Goal: Check status: Check status

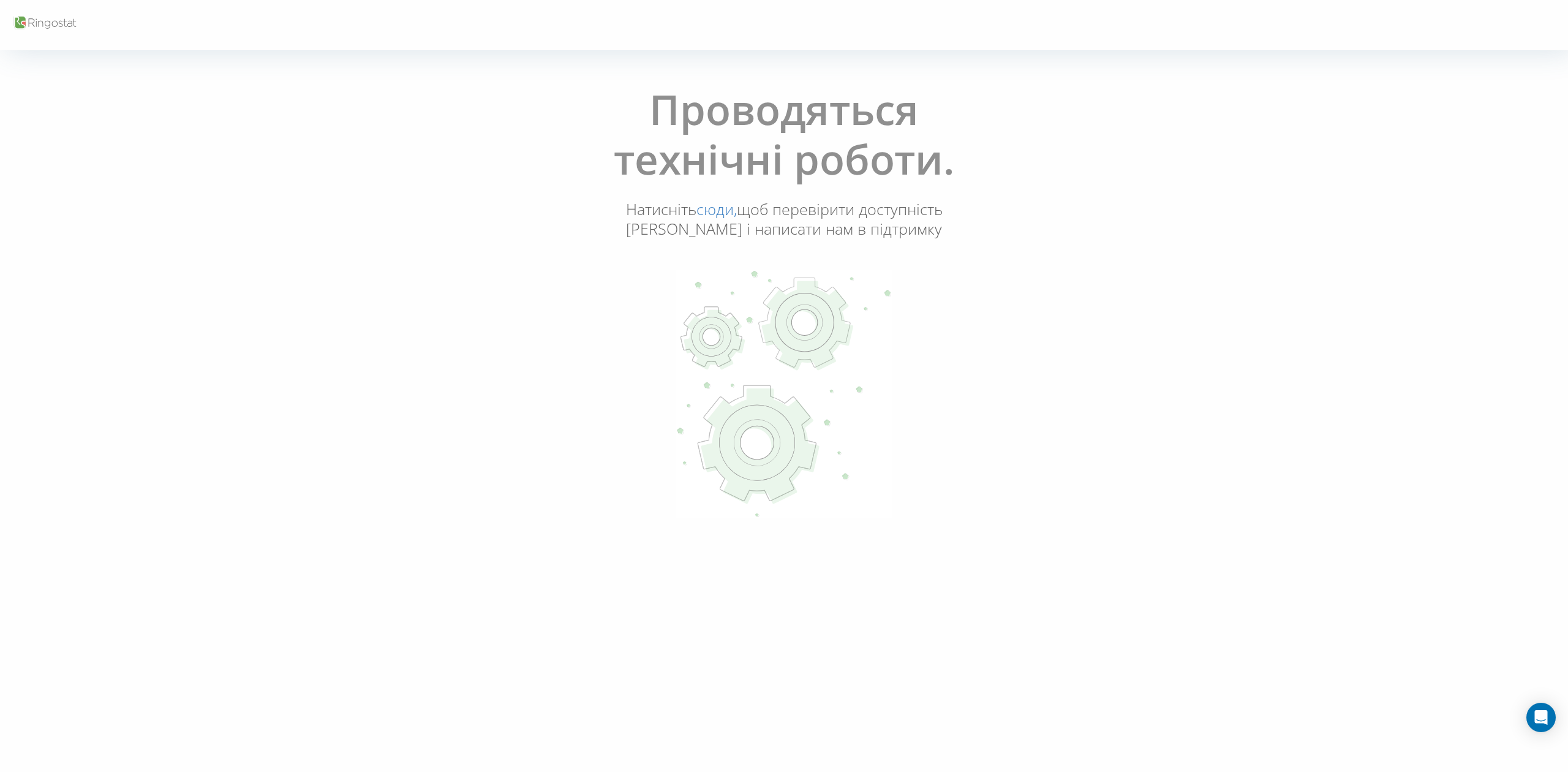
click at [777, 281] on icon at bounding box center [784, 394] width 217 height 248
drag, startPoint x: 780, startPoint y: 327, endPoint x: 787, endPoint y: 346, distance: 20.2
click at [786, 345] on Copy at bounding box center [806, 323] width 95 height 92
click at [775, 80] on div "Проводяться технічні роботи. Натисніть сюди, щоб перевірити доступність Ringost…" at bounding box center [783, 302] width 780 height 453
